Goal: Communication & Community: Connect with others

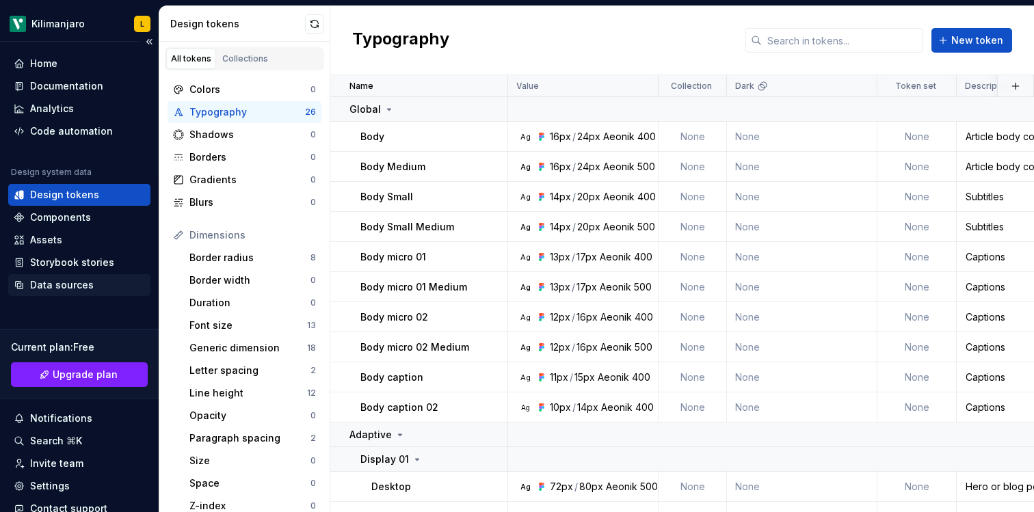
click at [81, 284] on div "Data sources" at bounding box center [62, 285] width 64 height 14
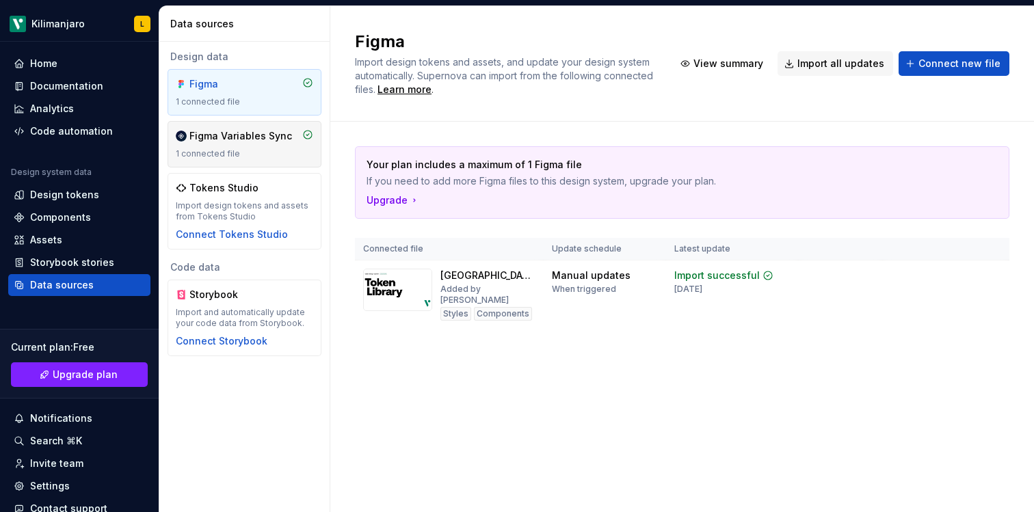
click at [268, 157] on div "1 connected file" at bounding box center [244, 153] width 137 height 11
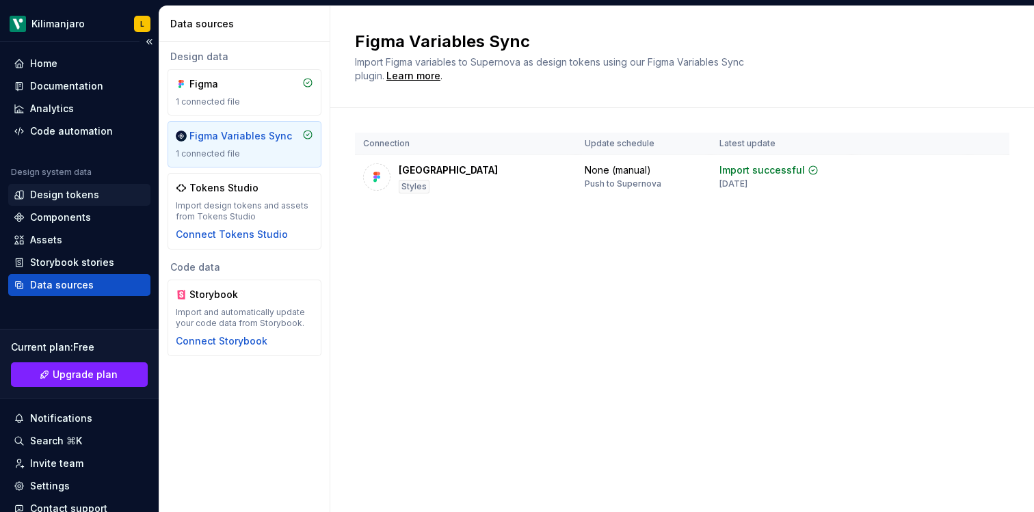
click at [76, 191] on div "Design tokens" at bounding box center [64, 195] width 69 height 14
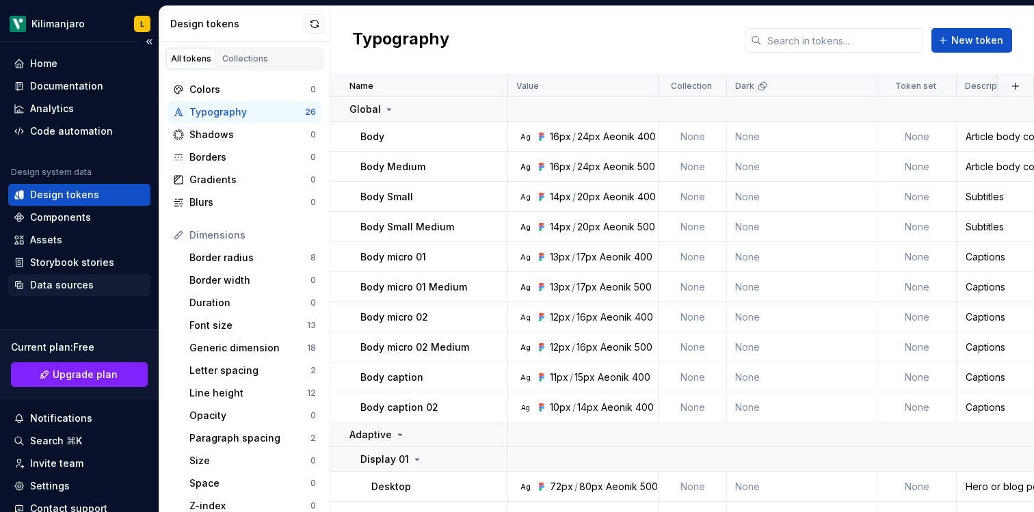
click at [102, 286] on div "Data sources" at bounding box center [79, 285] width 131 height 14
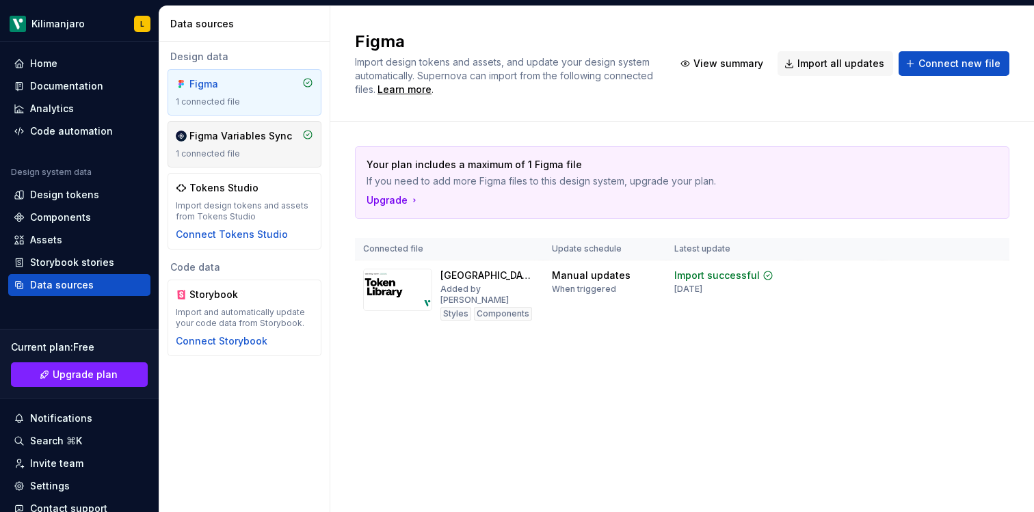
click at [269, 150] on div "1 connected file" at bounding box center [244, 153] width 137 height 11
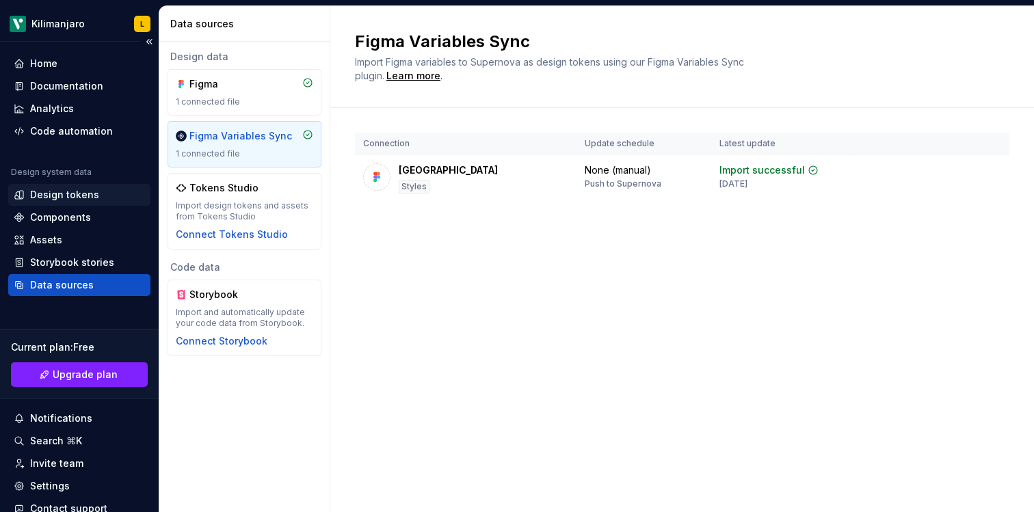
click at [81, 200] on div "Design tokens" at bounding box center [64, 195] width 69 height 14
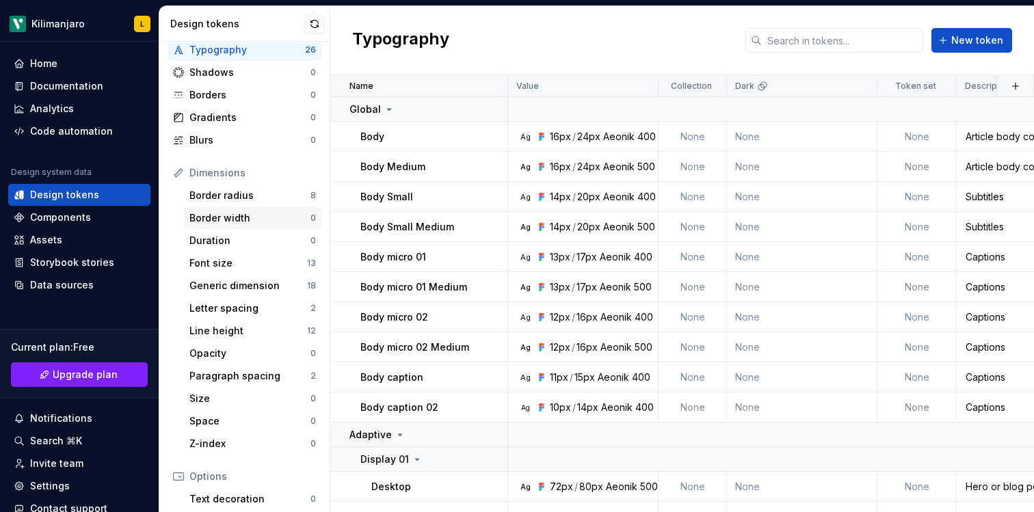
scroll to position [87, 0]
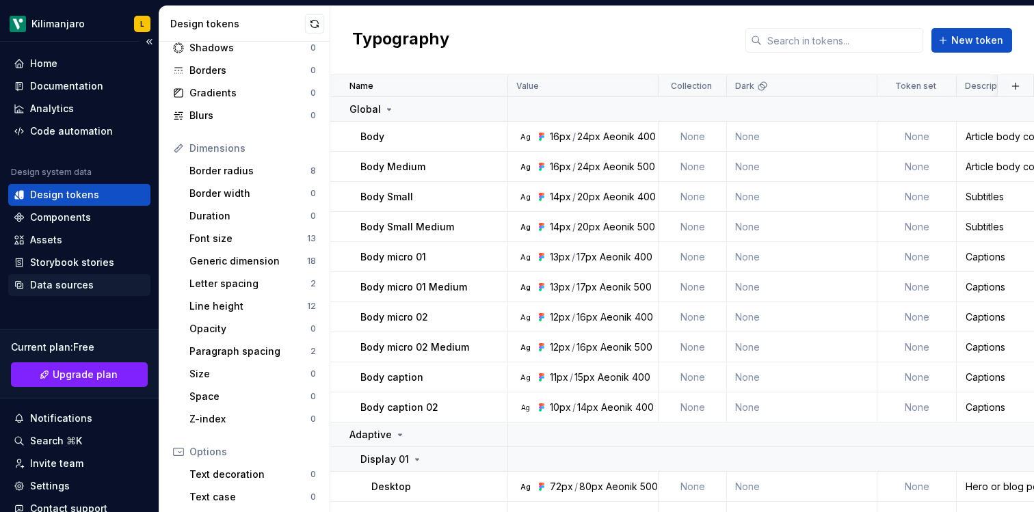
click at [75, 288] on div "Data sources" at bounding box center [62, 285] width 64 height 14
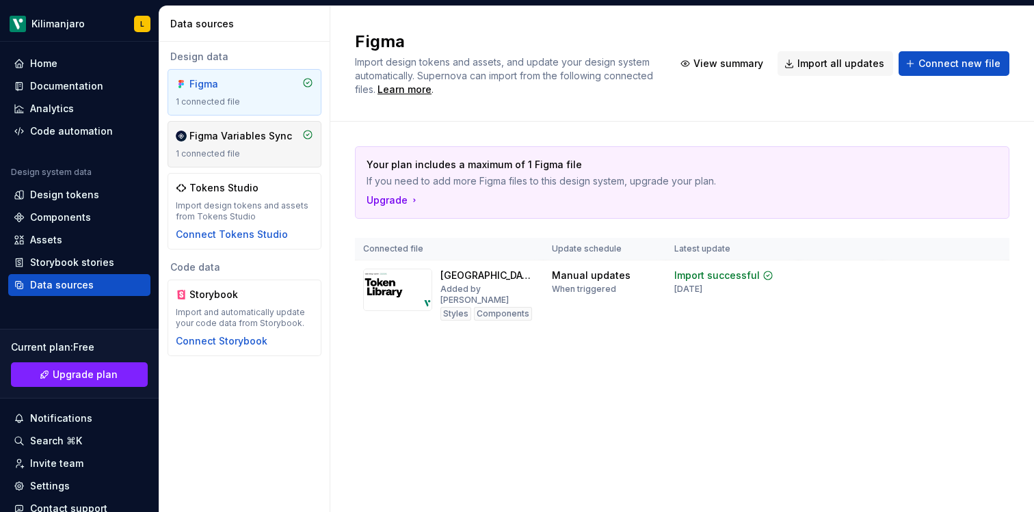
click at [245, 133] on div "Figma Variables Sync" at bounding box center [240, 136] width 103 height 14
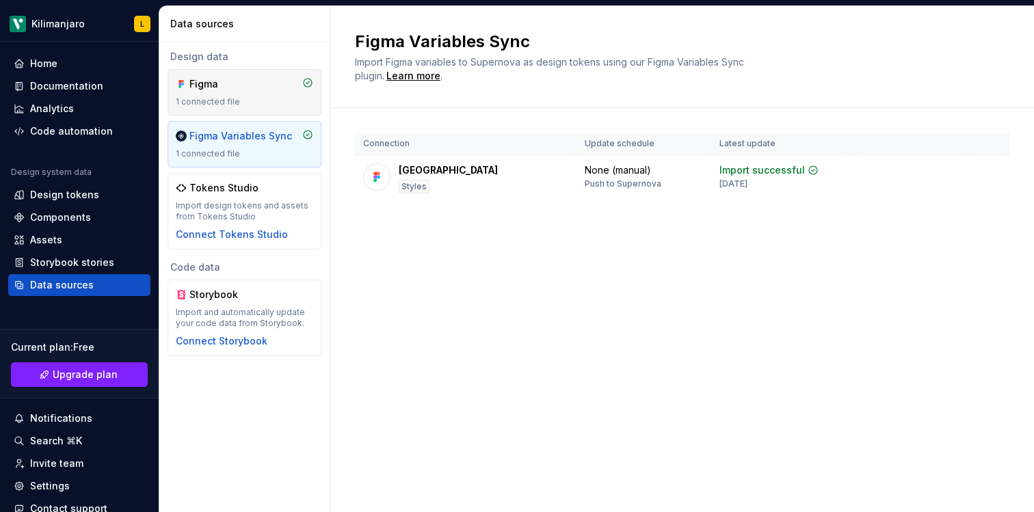
click at [226, 98] on div "1 connected file" at bounding box center [244, 101] width 137 height 11
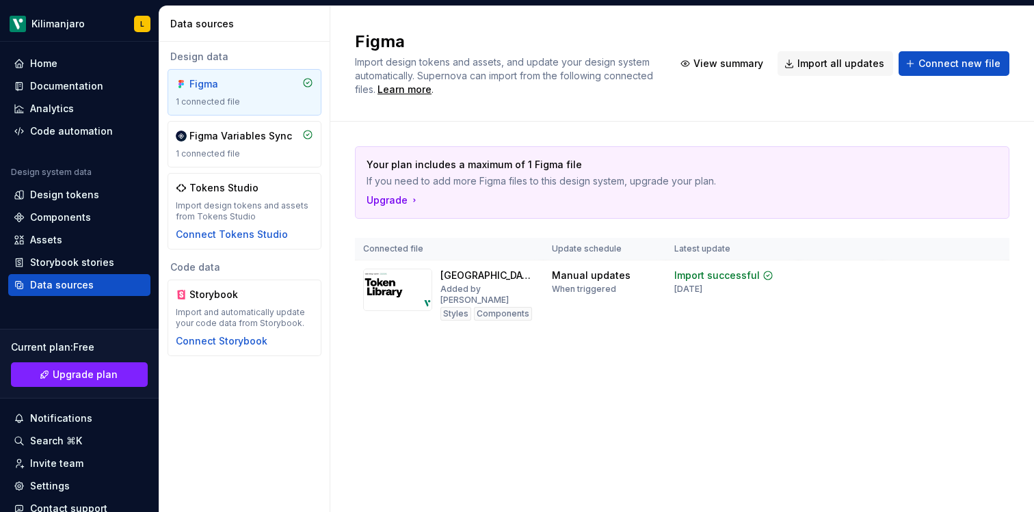
click at [251, 83] on div "Figma" at bounding box center [222, 84] width 66 height 14
click at [256, 142] on div "Figma Variables Sync" at bounding box center [240, 136] width 103 height 14
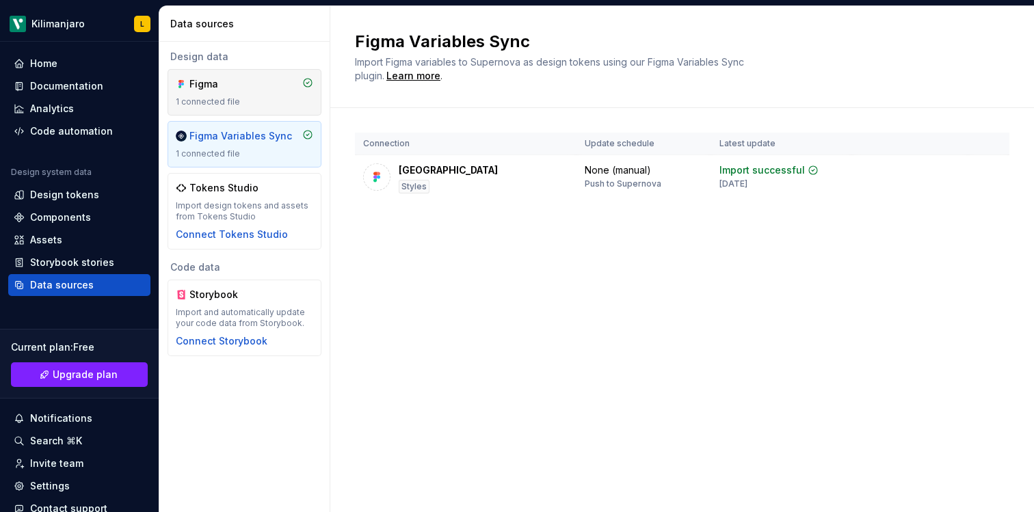
click at [245, 95] on div "Figma 1 connected file" at bounding box center [244, 92] width 137 height 30
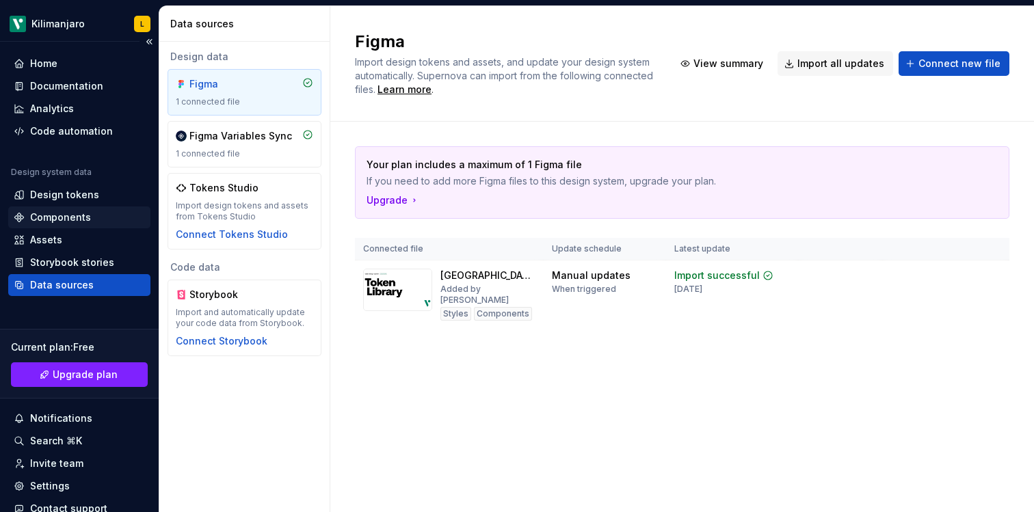
click at [72, 217] on div "Components" at bounding box center [60, 218] width 61 height 14
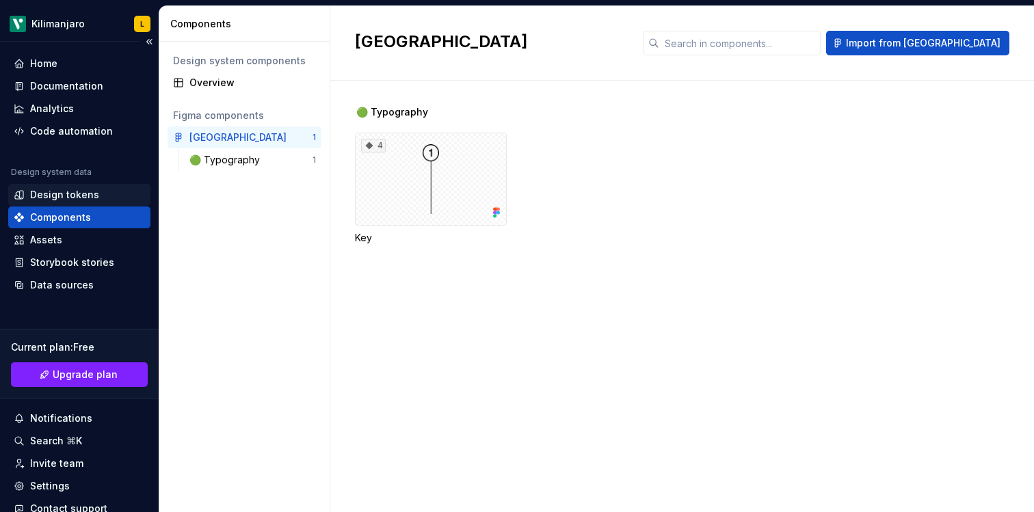
click at [78, 195] on div "Design tokens" at bounding box center [64, 195] width 69 height 14
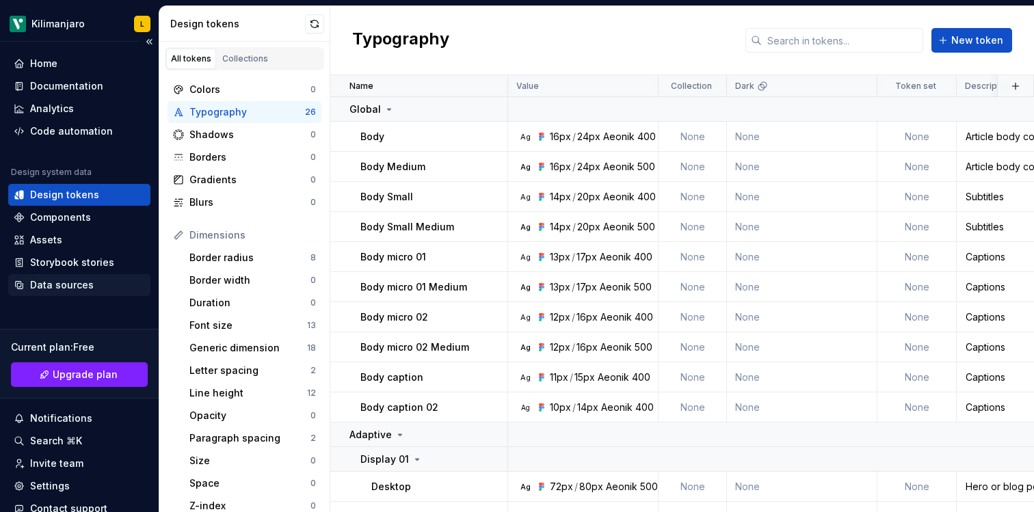
click at [67, 283] on div "Data sources" at bounding box center [62, 285] width 64 height 14
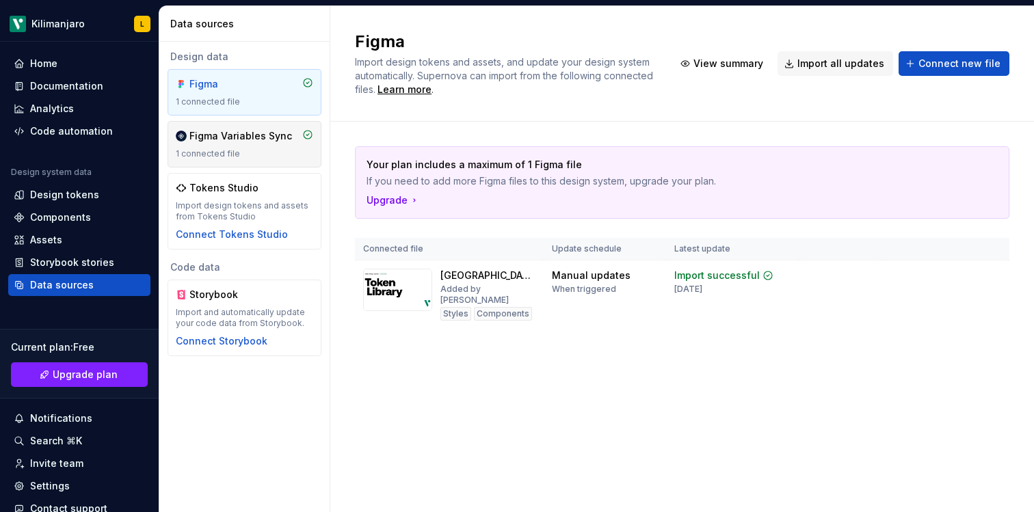
click at [247, 135] on div "Figma Variables Sync" at bounding box center [240, 136] width 103 height 14
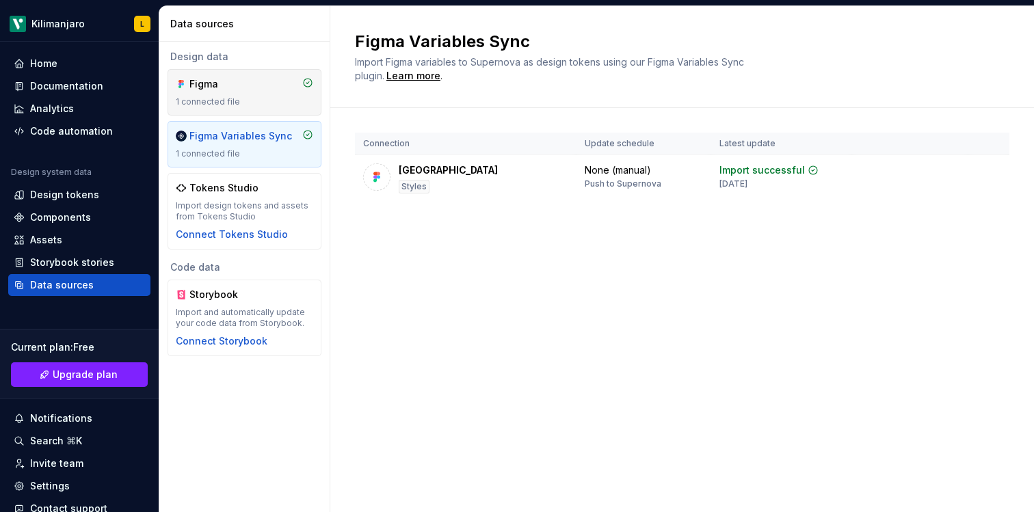
click at [271, 105] on div "1 connected file" at bounding box center [244, 101] width 137 height 11
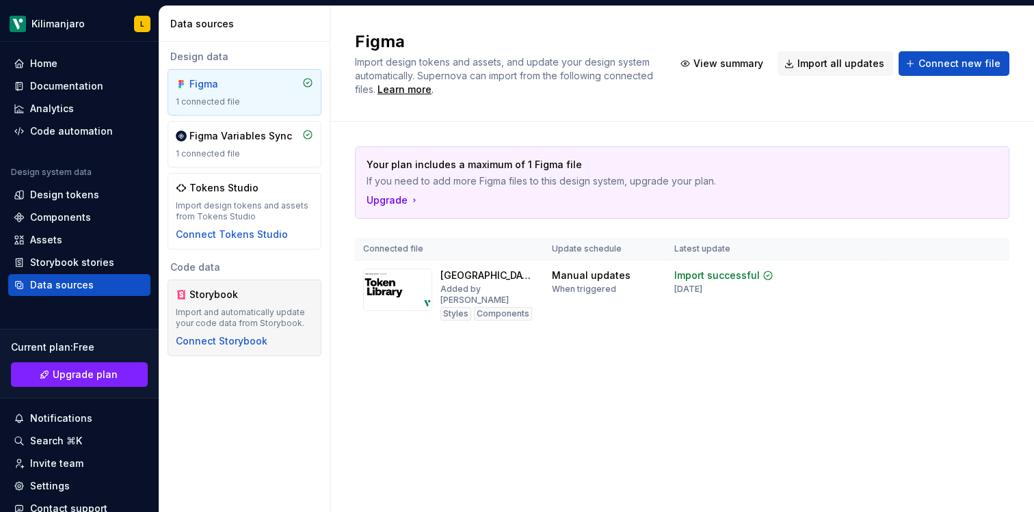
click at [256, 291] on div "Storybook" at bounding box center [244, 295] width 137 height 14
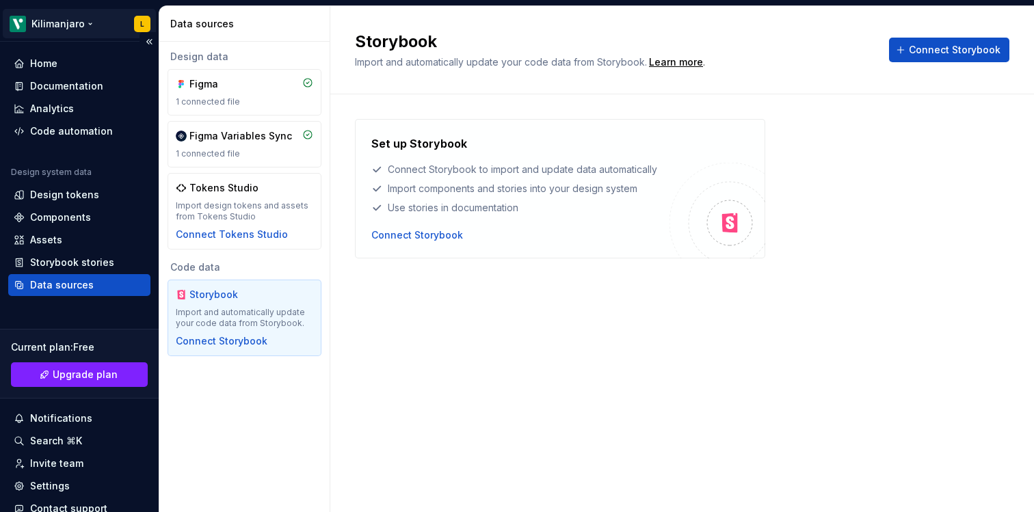
click at [51, 26] on html "Kilimanjaro L Home Documentation Analytics Code automation Design system data D…" at bounding box center [517, 256] width 1034 height 512
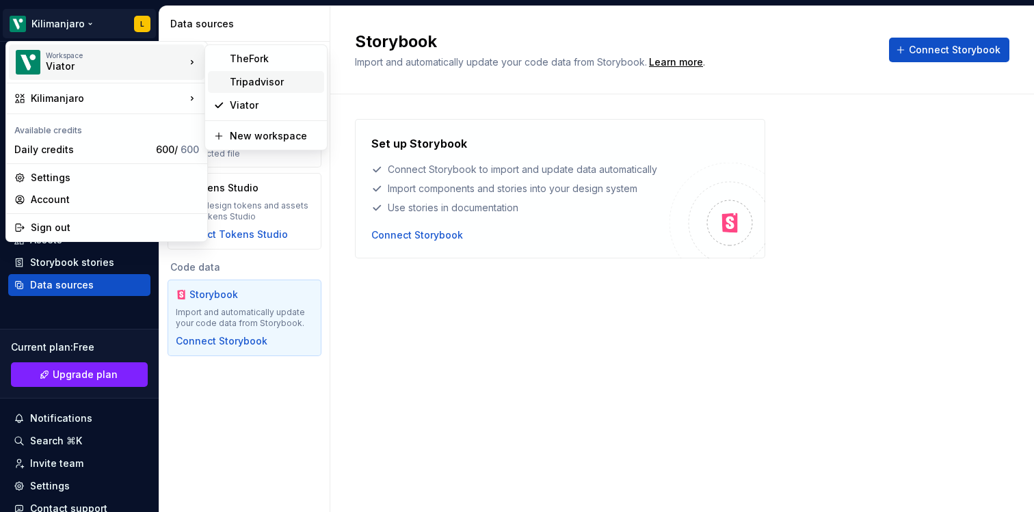
click at [270, 82] on div "Tripadvisor" at bounding box center [274, 82] width 89 height 14
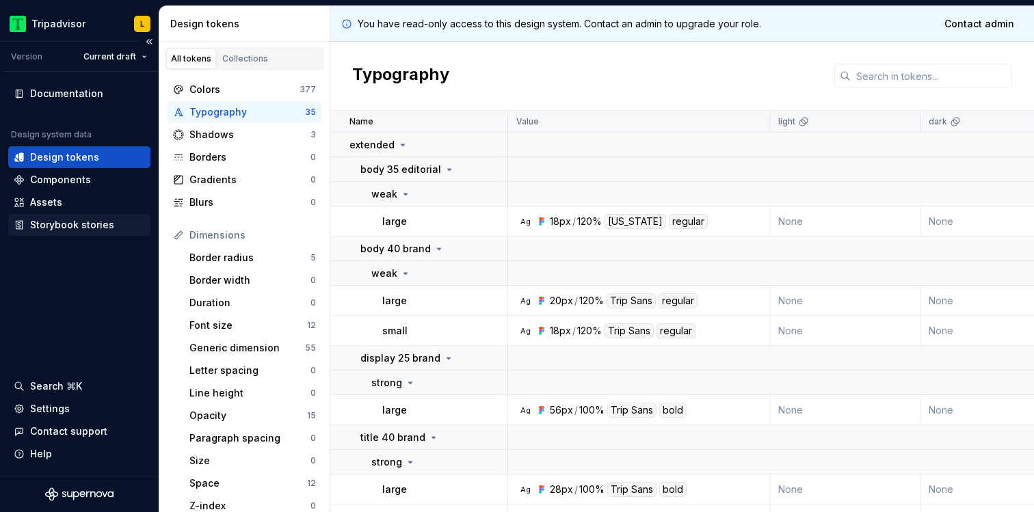
click at [64, 223] on div "Storybook stories" at bounding box center [72, 225] width 84 height 14
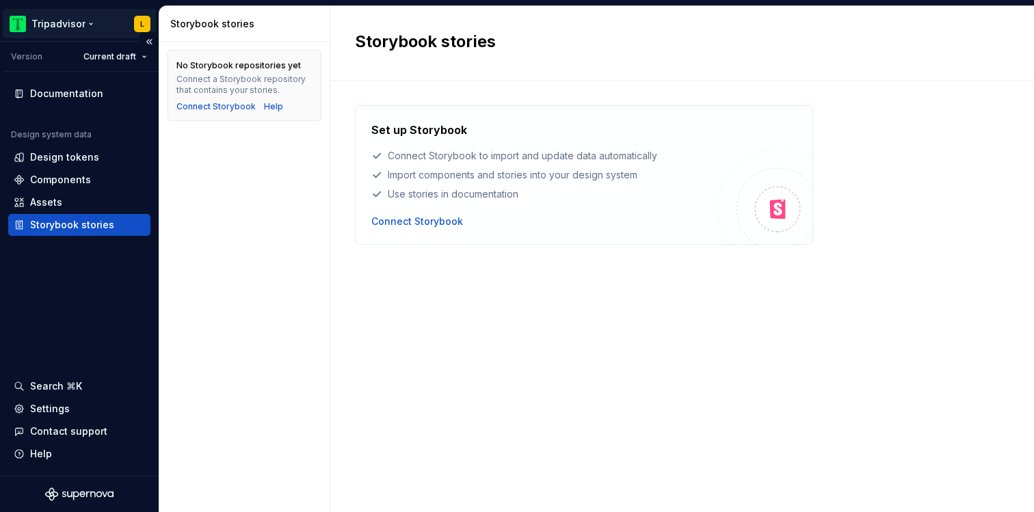
click at [72, 18] on html "Tripadvisor L Version Current draft Documentation Design system data Design tok…" at bounding box center [517, 256] width 1034 height 512
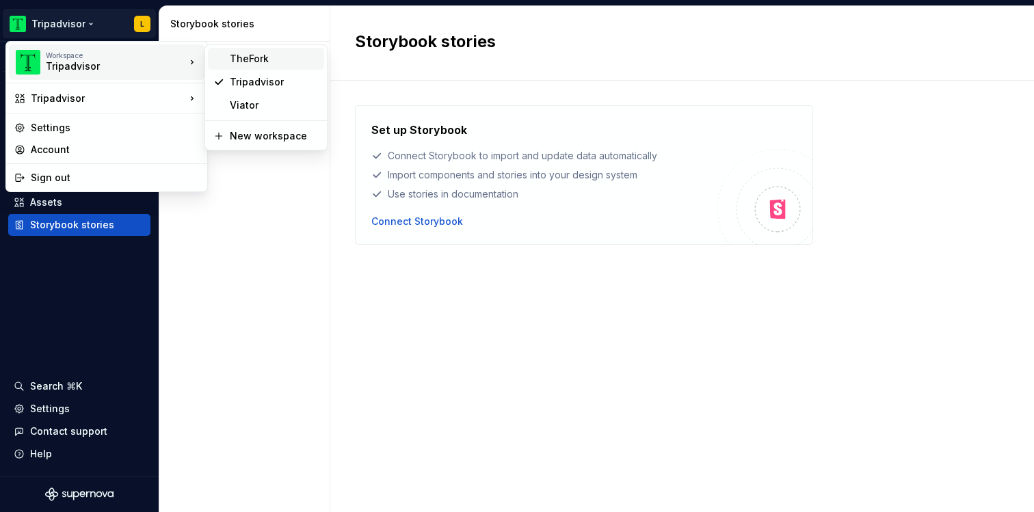
click at [257, 68] on div "TheFork" at bounding box center [266, 59] width 116 height 22
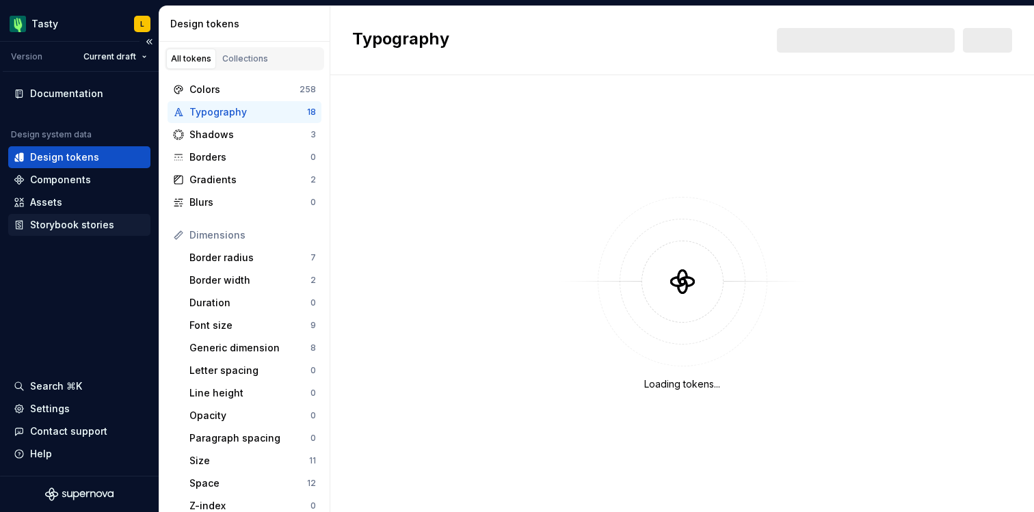
click at [83, 220] on div "Storybook stories" at bounding box center [72, 225] width 84 height 14
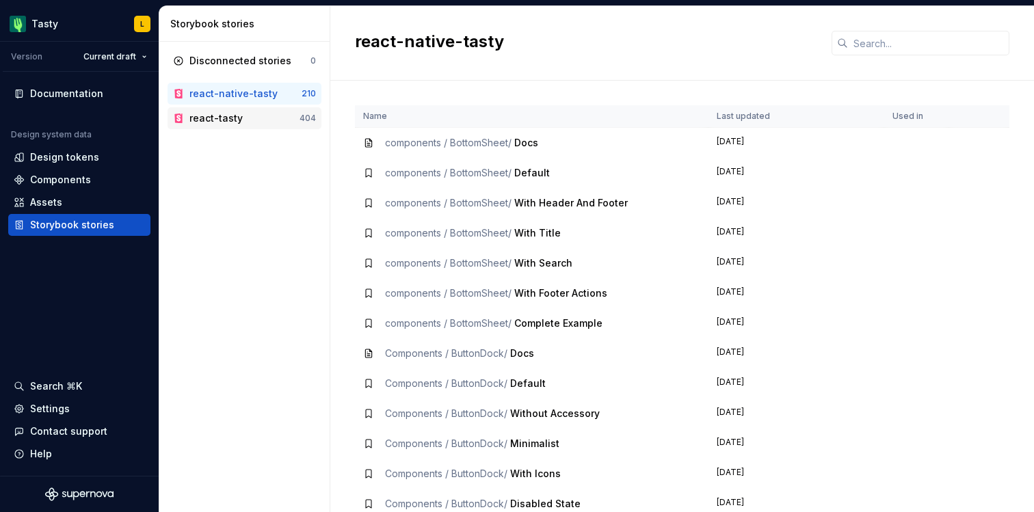
click at [235, 117] on div "react-tasty" at bounding box center [215, 118] width 53 height 14
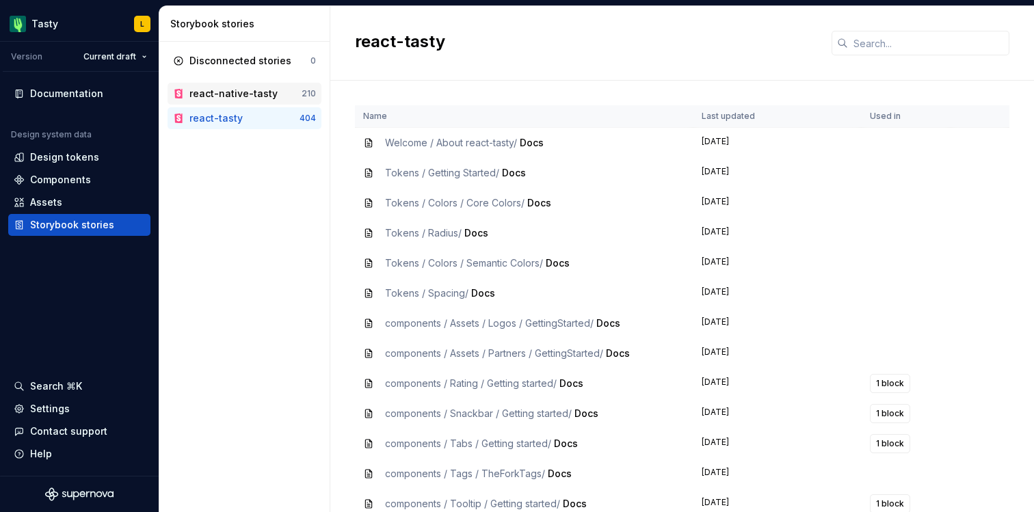
click at [262, 92] on div "react-native-tasty" at bounding box center [233, 94] width 88 height 14
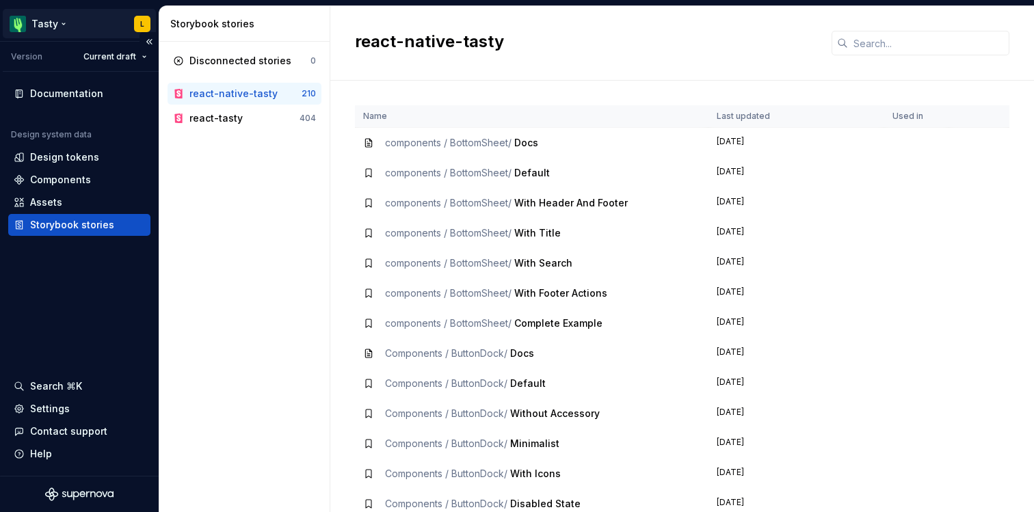
click at [64, 22] on html "Tasty L Version Current draft Documentation Design system data Design tokens Co…" at bounding box center [517, 256] width 1034 height 512
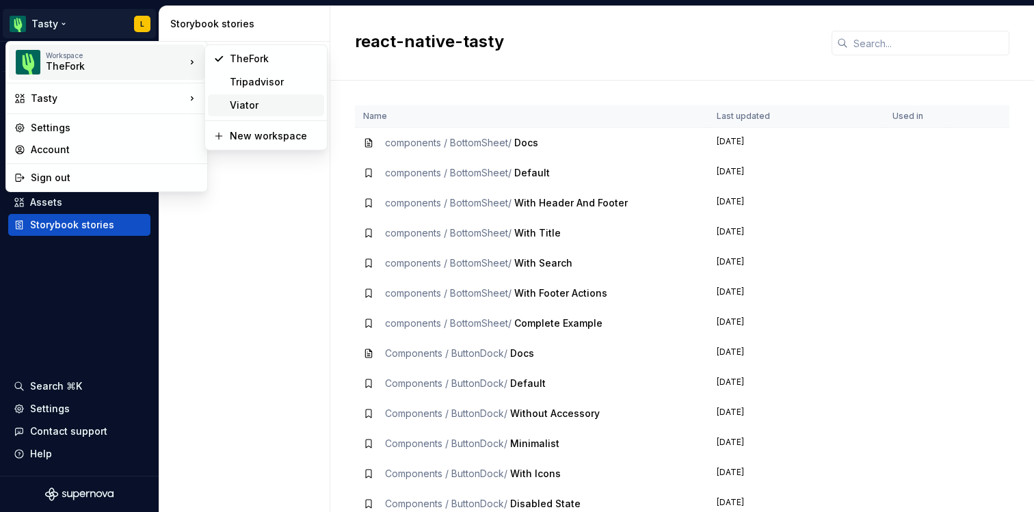
click at [256, 111] on div "Viator" at bounding box center [274, 105] width 89 height 14
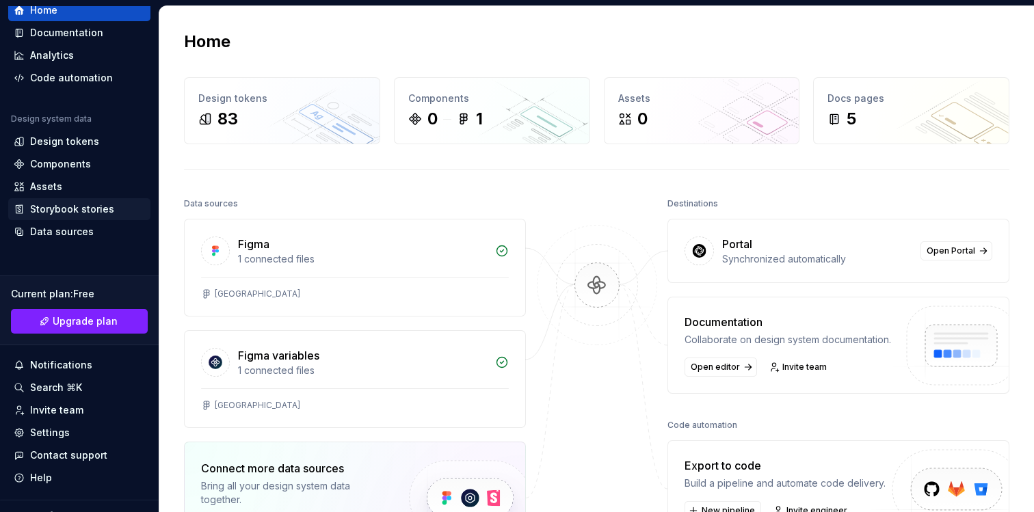
scroll to position [72, 0]
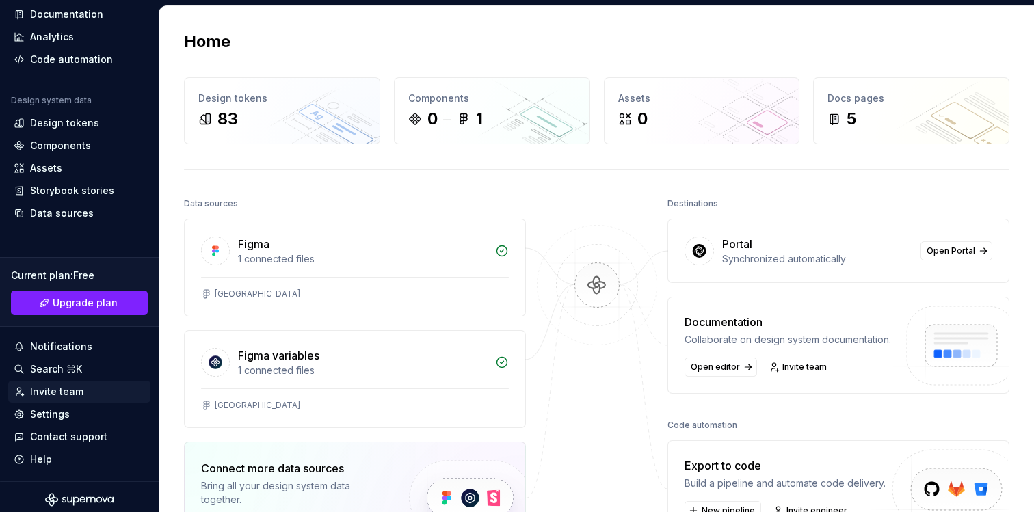
click at [81, 391] on div "Invite team" at bounding box center [79, 392] width 131 height 14
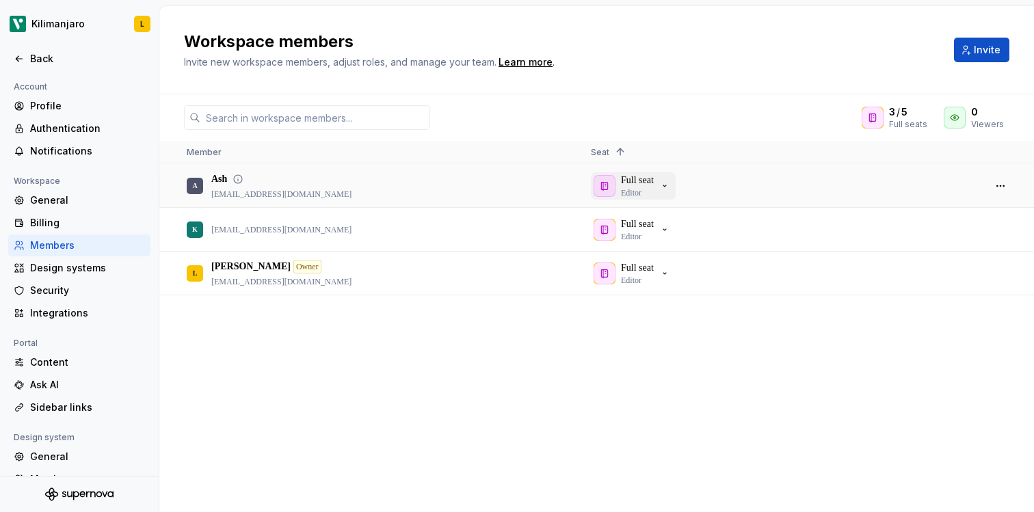
click at [670, 187] on icon "button" at bounding box center [664, 185] width 11 height 11
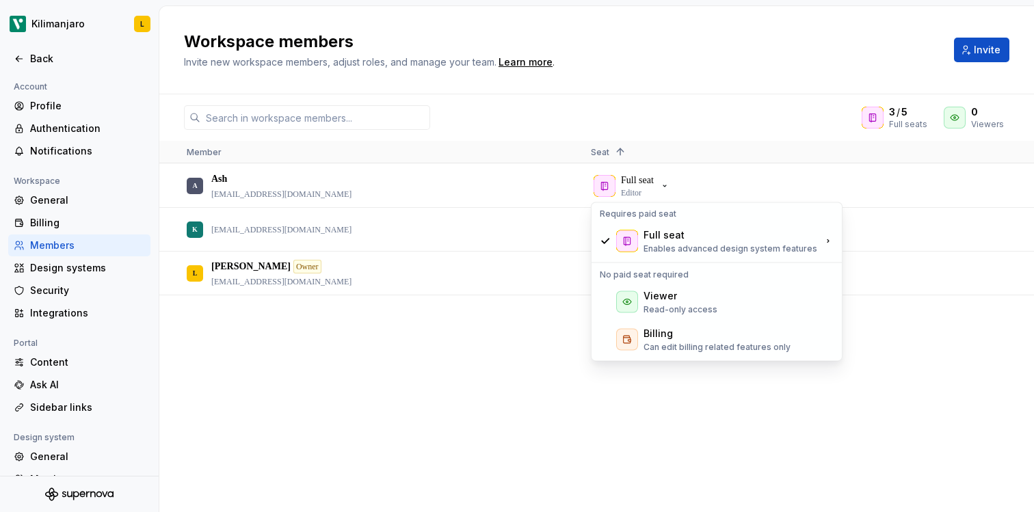
click at [880, 343] on div "A [PERSON_NAME] [PERSON_NAME][EMAIL_ADDRESS][DOMAIN_NAME] Full seat Editor [PER…" at bounding box center [596, 337] width 874 height 347
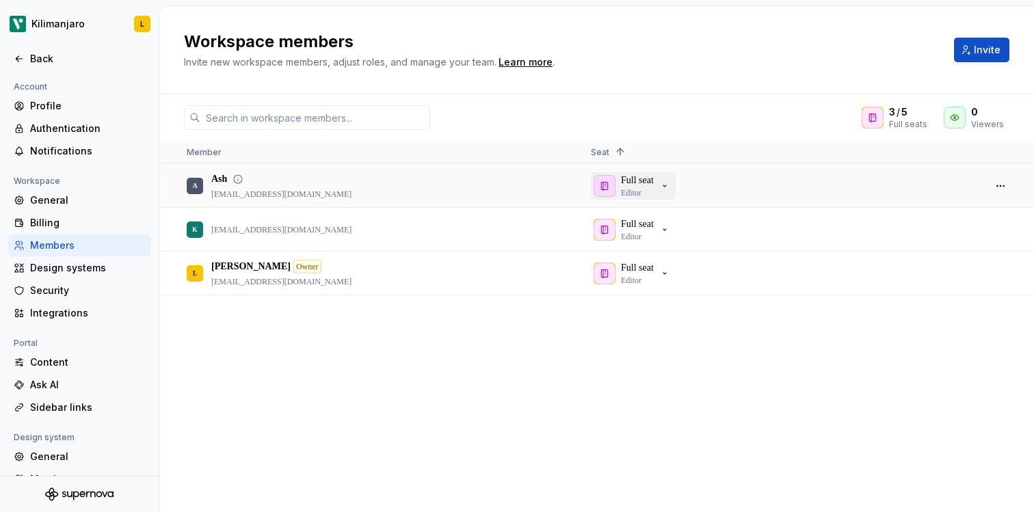
click at [670, 184] on icon "button" at bounding box center [664, 185] width 11 height 11
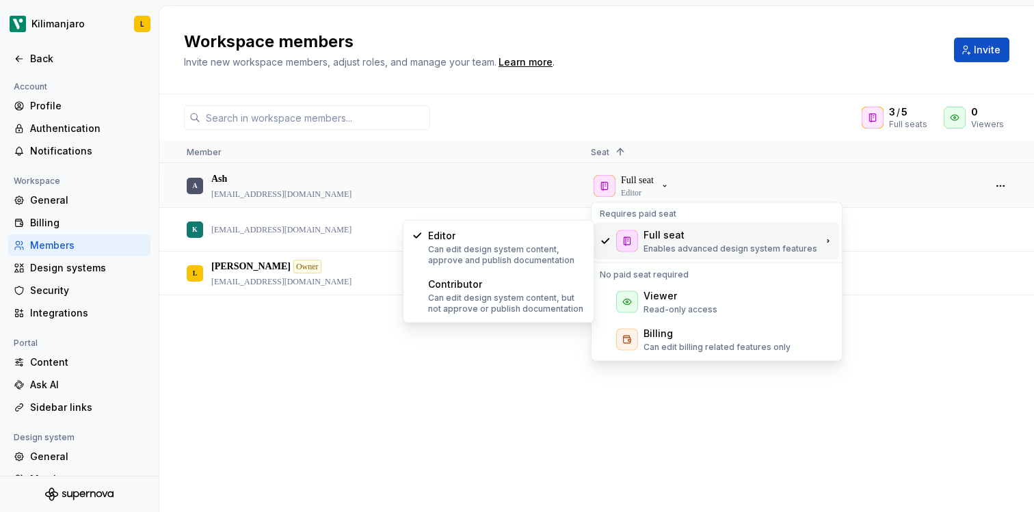
click at [507, 377] on div "A [PERSON_NAME] [PERSON_NAME][EMAIL_ADDRESS][DOMAIN_NAME] Full seat Editor [PER…" at bounding box center [596, 337] width 874 height 347
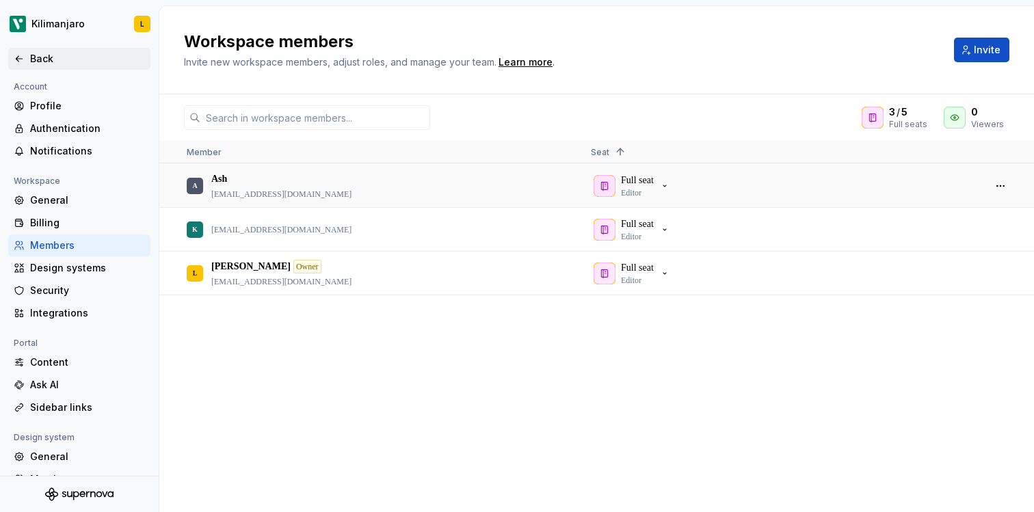
click at [53, 63] on div "Back" at bounding box center [87, 59] width 115 height 14
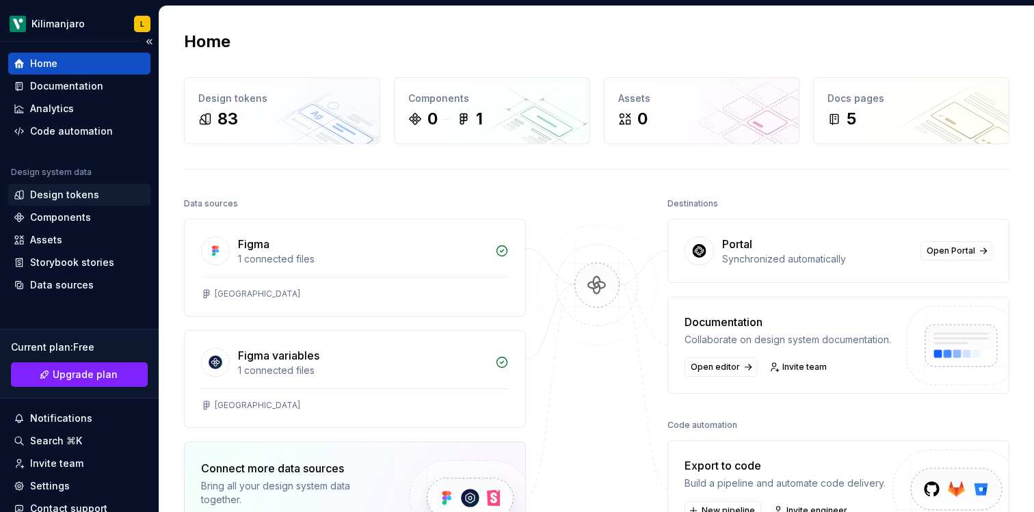
click at [79, 193] on div "Design tokens" at bounding box center [64, 195] width 69 height 14
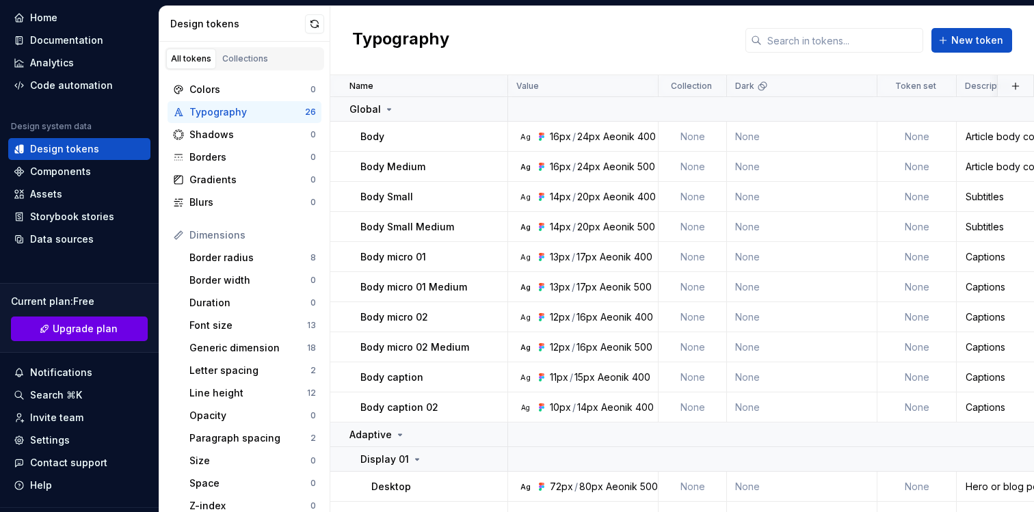
scroll to position [77, 0]
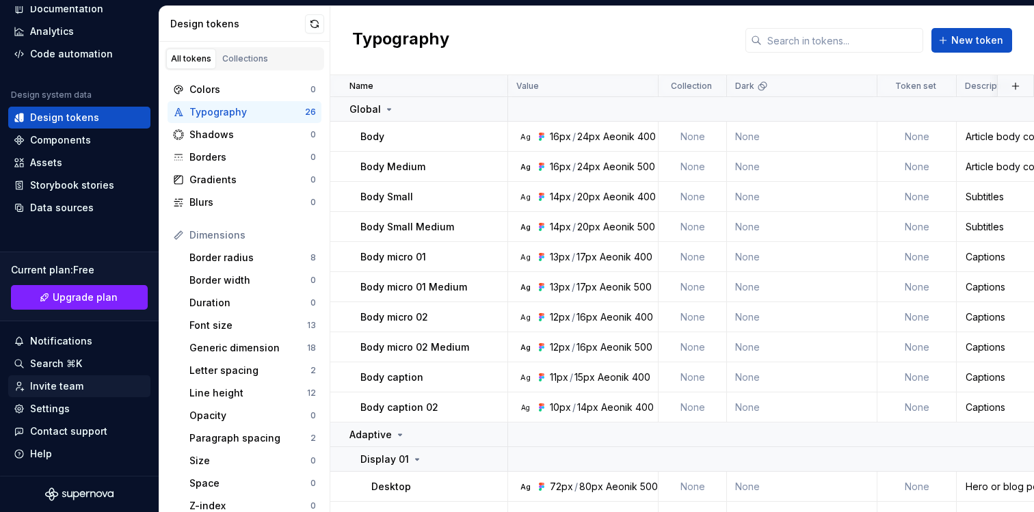
click at [68, 385] on div "Invite team" at bounding box center [56, 386] width 53 height 14
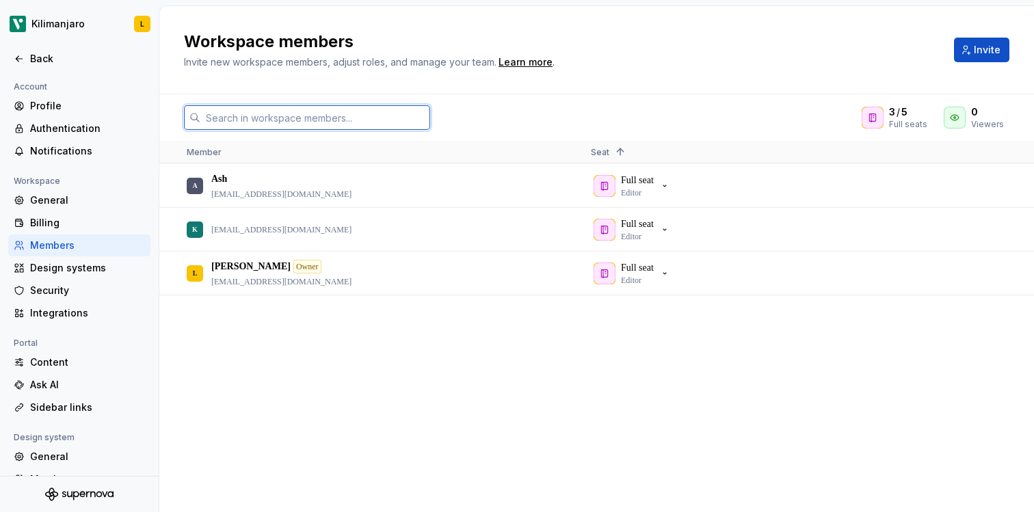
click at [347, 120] on input "text" at bounding box center [315, 117] width 230 height 25
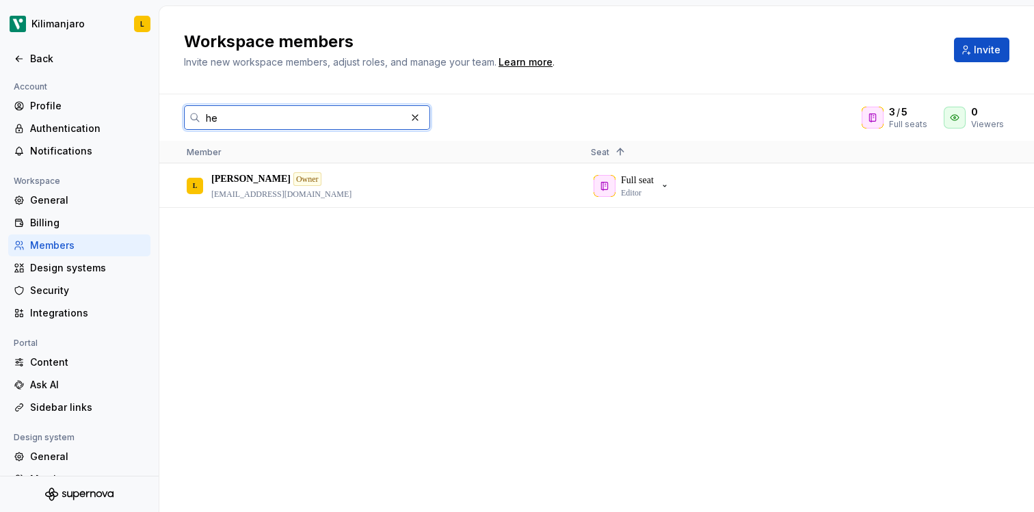
type input "h"
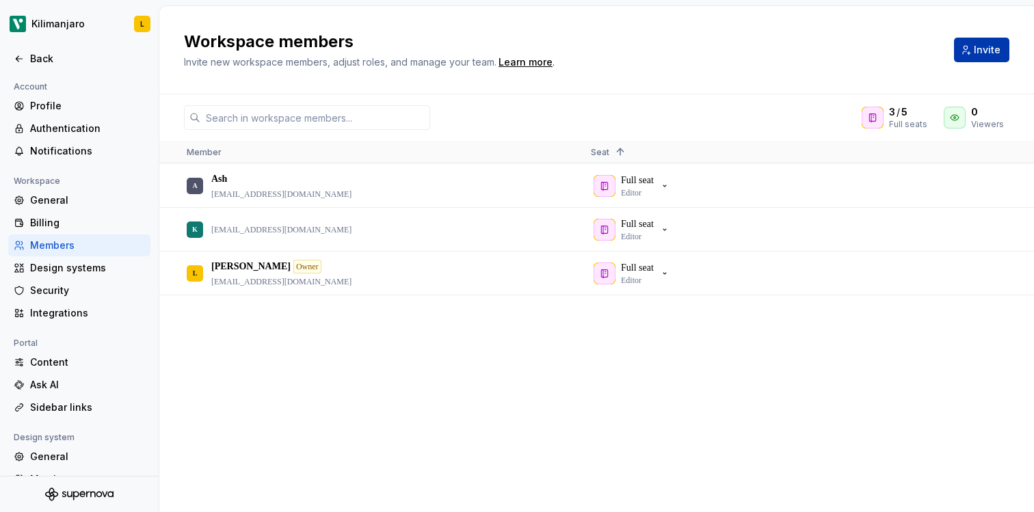
click at [964, 49] on button "Invite" at bounding box center [981, 50] width 55 height 25
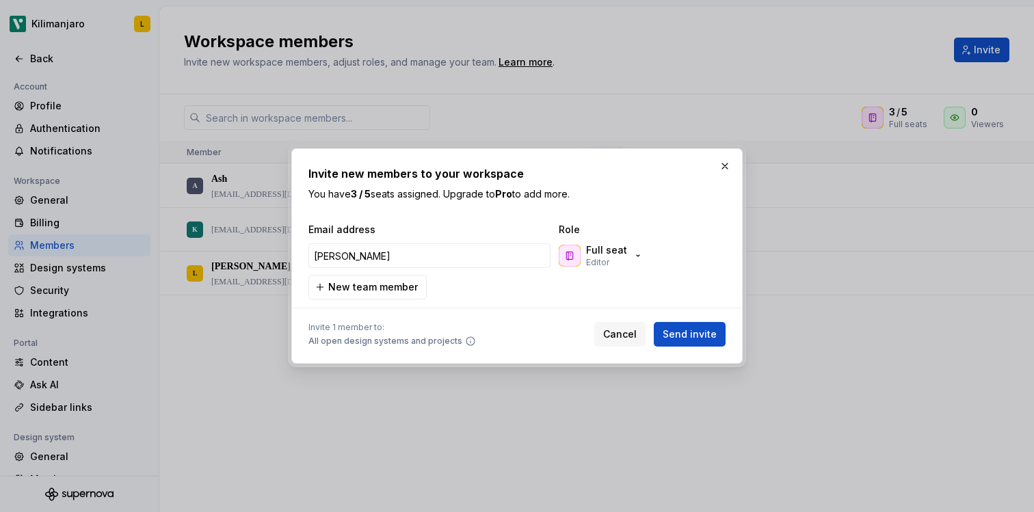
type input "[PERSON_NAME]"
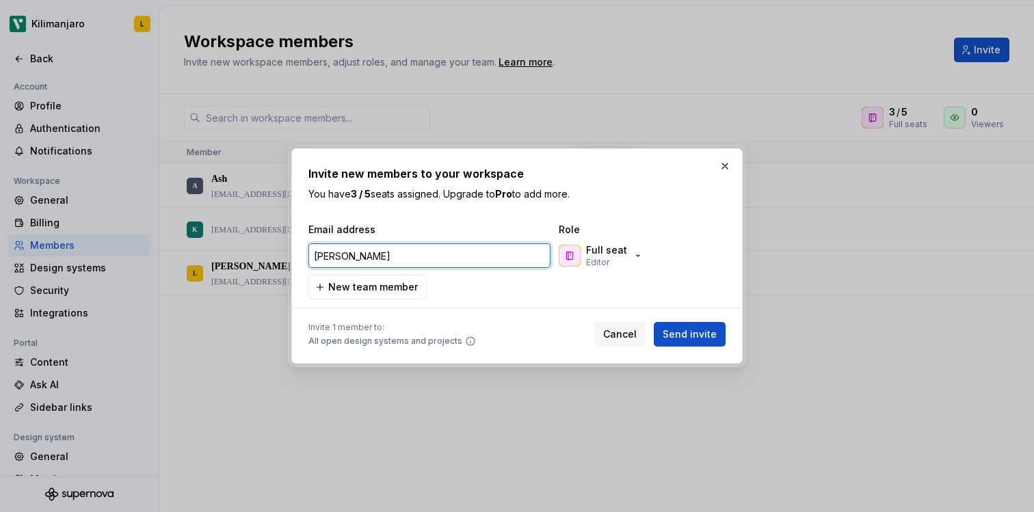
click at [366, 251] on input "[PERSON_NAME]" at bounding box center [429, 255] width 242 height 25
paste input "[EMAIL_ADDRESS][DOMAIN_NAME]"
type input "[EMAIL_ADDRESS][DOMAIN_NAME]"
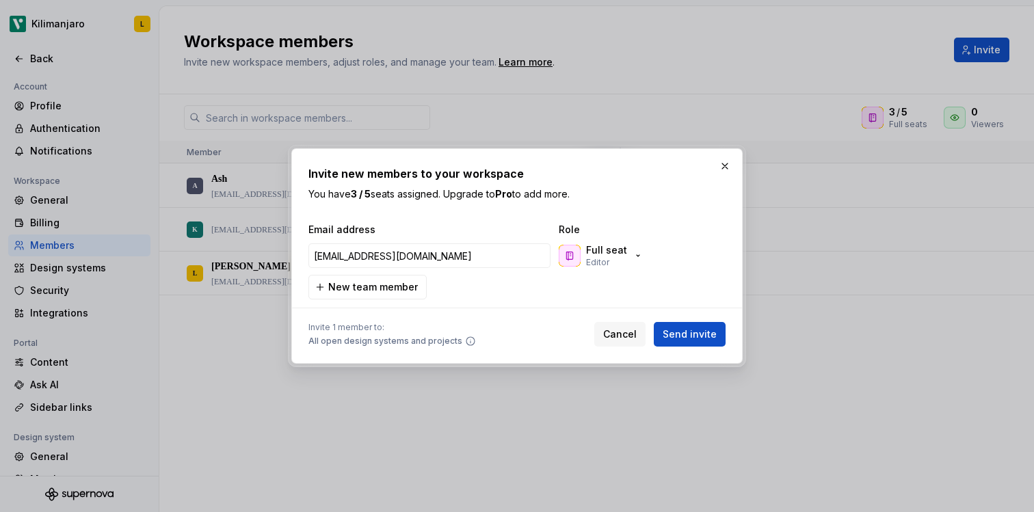
click at [669, 242] on div "Full seat Editor" at bounding box center [624, 255] width 137 height 27
click at [702, 336] on span "Send invite" at bounding box center [689, 334] width 54 height 14
